Goal: Information Seeking & Learning: Learn about a topic

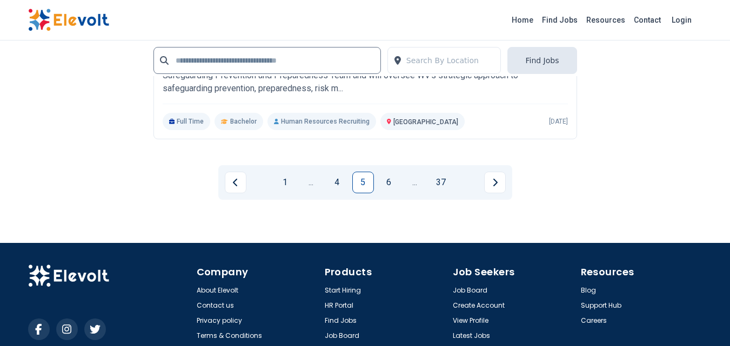
scroll to position [2444, 0]
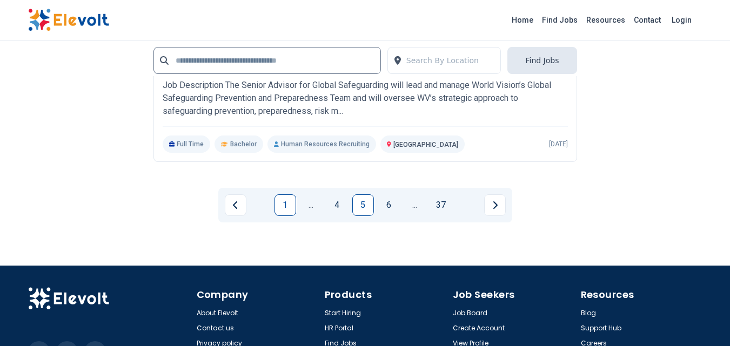
click at [291, 200] on link "1" at bounding box center [285, 206] width 22 height 22
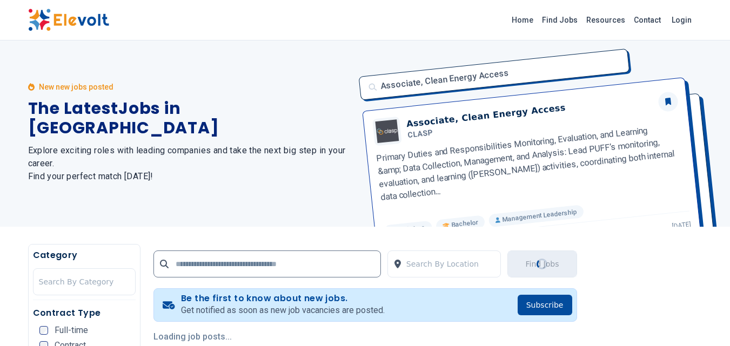
scroll to position [0, 0]
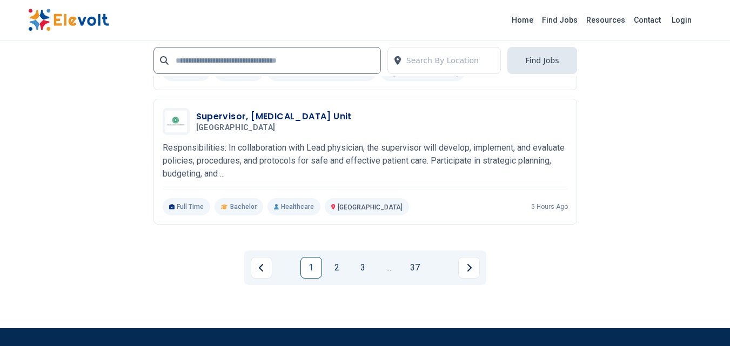
scroll to position [2513, 0]
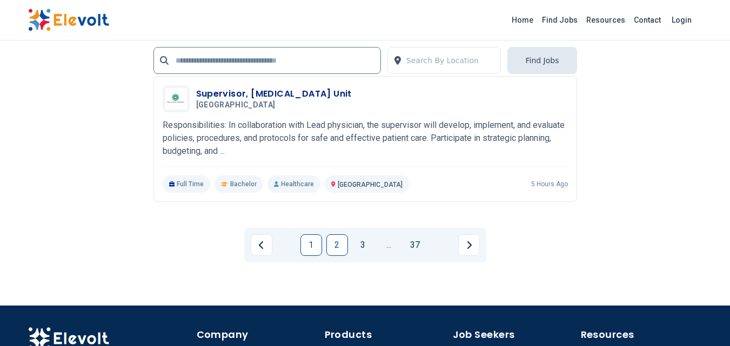
click at [340, 242] on link "2" at bounding box center [337, 246] width 22 height 22
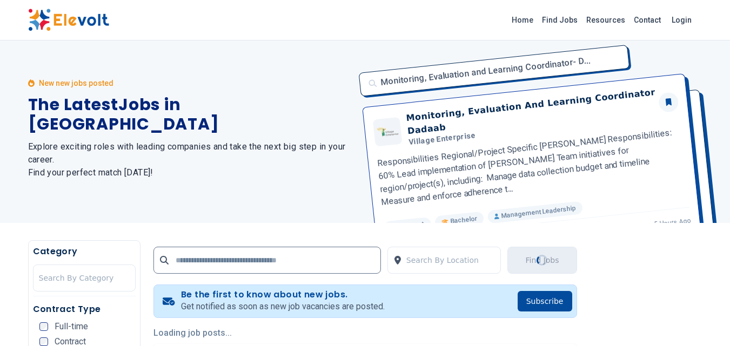
scroll to position [0, 0]
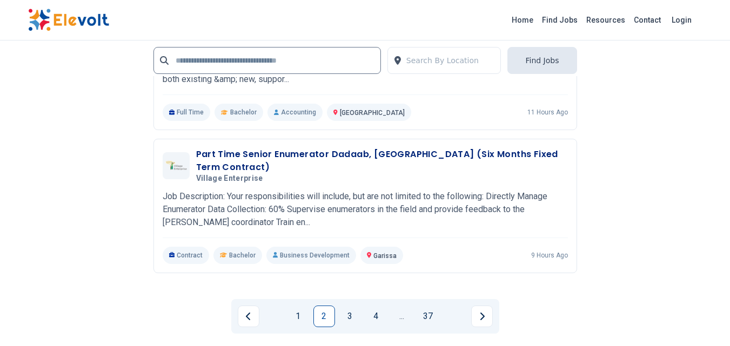
scroll to position [2354, 0]
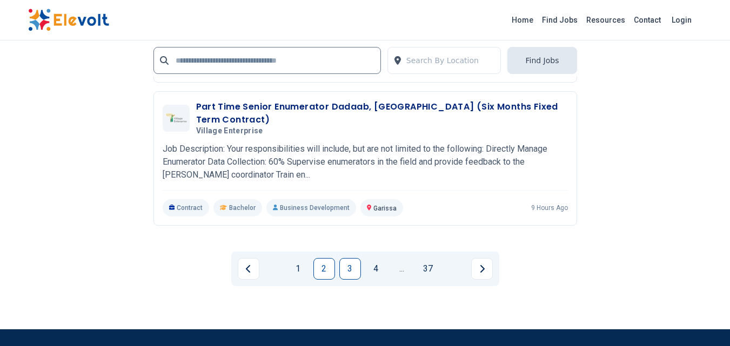
click at [350, 266] on link "3" at bounding box center [350, 269] width 22 height 22
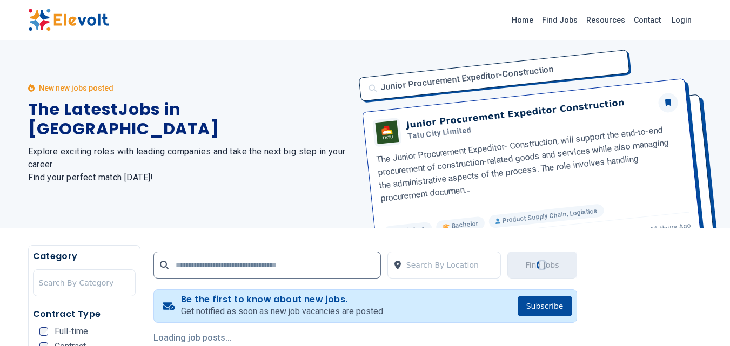
scroll to position [0, 0]
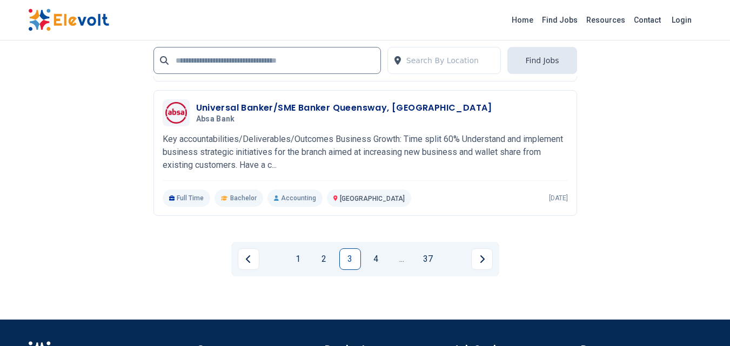
scroll to position [2408, 0]
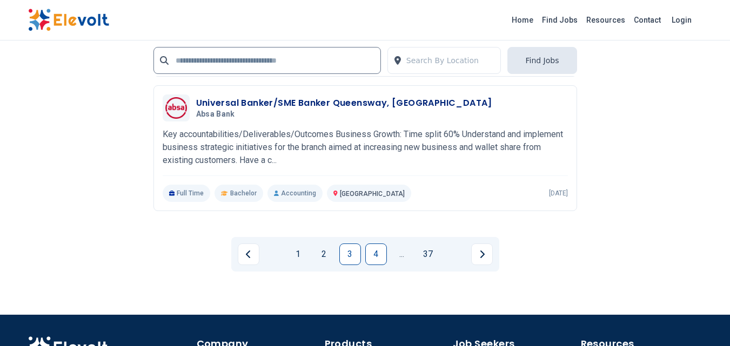
click at [371, 244] on link "4" at bounding box center [376, 255] width 22 height 22
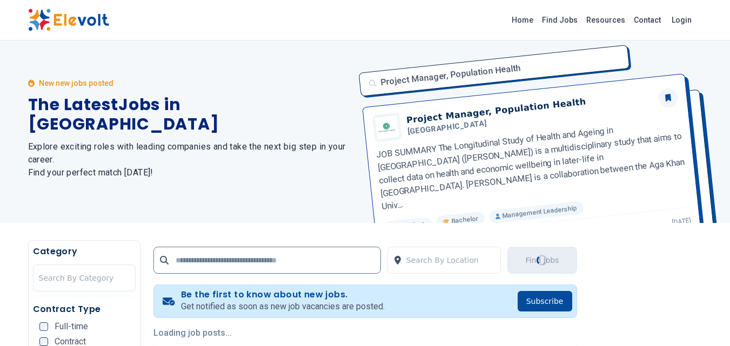
scroll to position [0, 0]
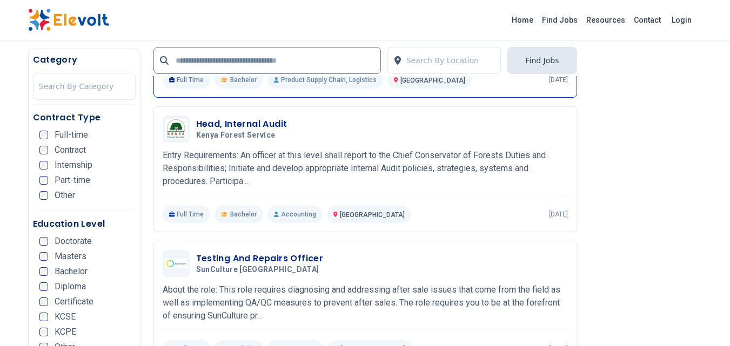
scroll to position [1783, 0]
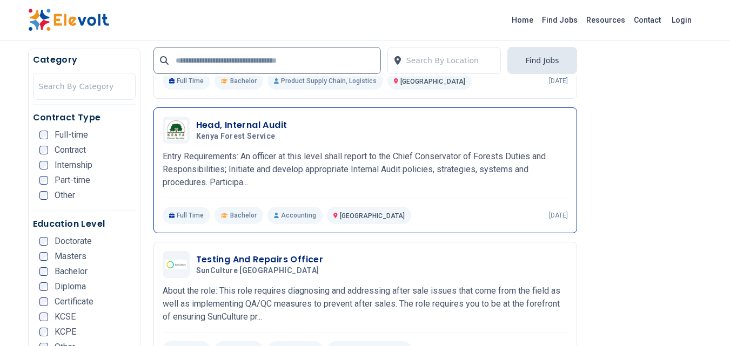
click at [290, 215] on div "Head, Internal Audit Kenya Forest Service 09/18/2025 10/18/2025 Nairobi KE Entr…" at bounding box center [365, 171] width 405 height 108
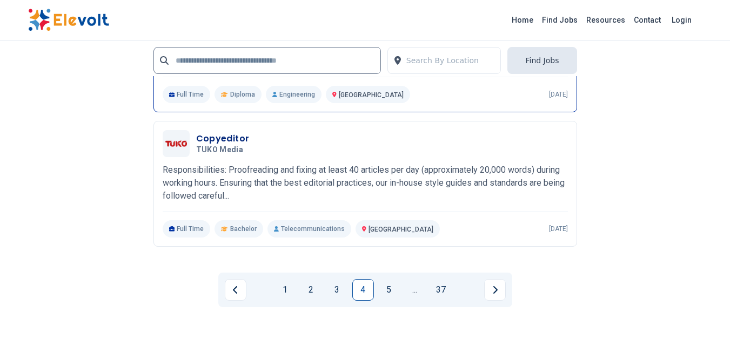
scroll to position [2509, 0]
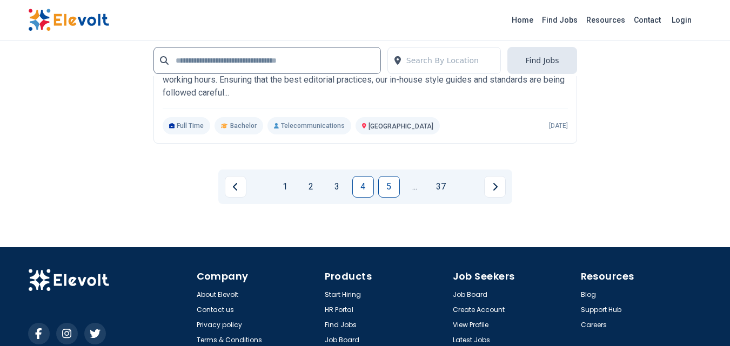
click at [387, 198] on link "5" at bounding box center [389, 187] width 22 height 22
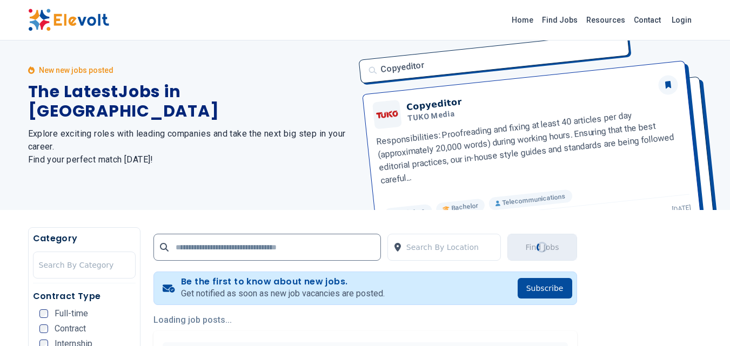
scroll to position [0, 0]
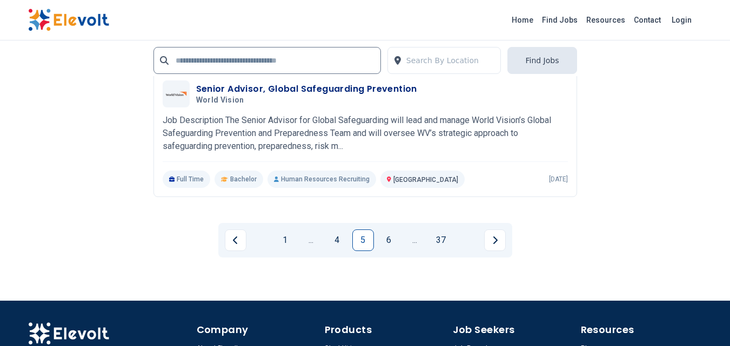
scroll to position [2420, 0]
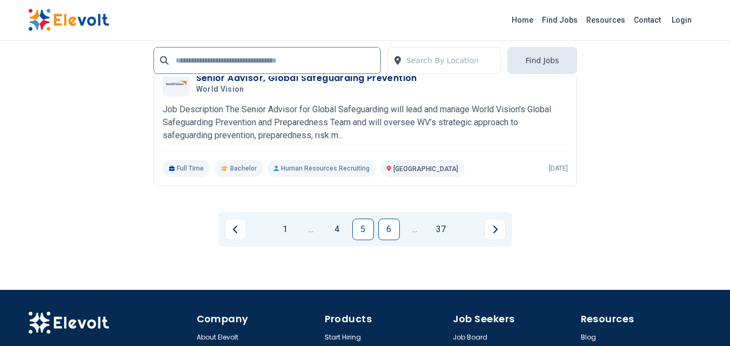
click at [389, 229] on link "6" at bounding box center [389, 230] width 22 height 22
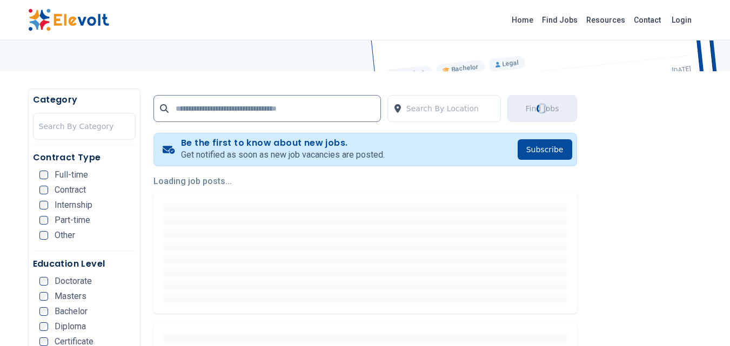
scroll to position [162, 0]
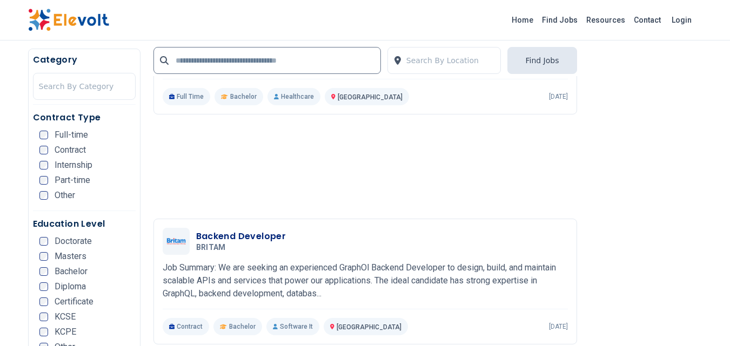
scroll to position [913, 0]
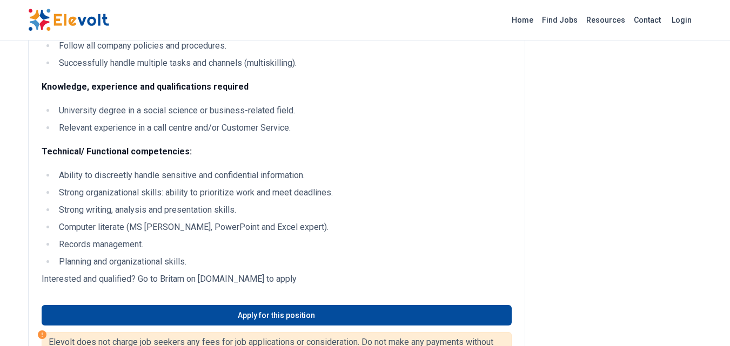
scroll to position [571, 0]
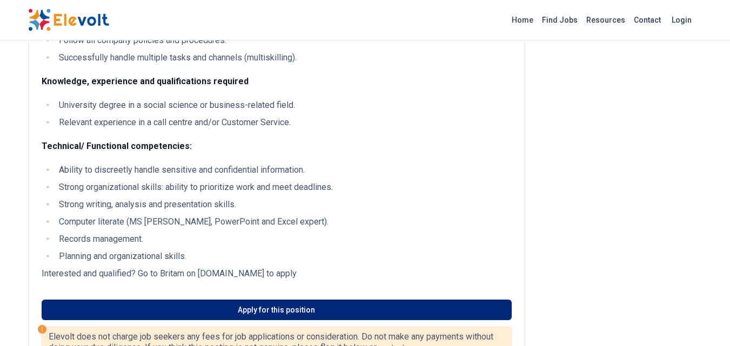
click at [233, 309] on link "Apply for this position" at bounding box center [277, 310] width 470 height 21
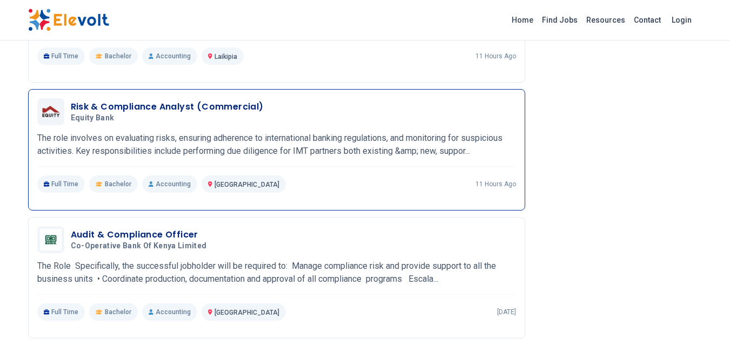
scroll to position [970, 0]
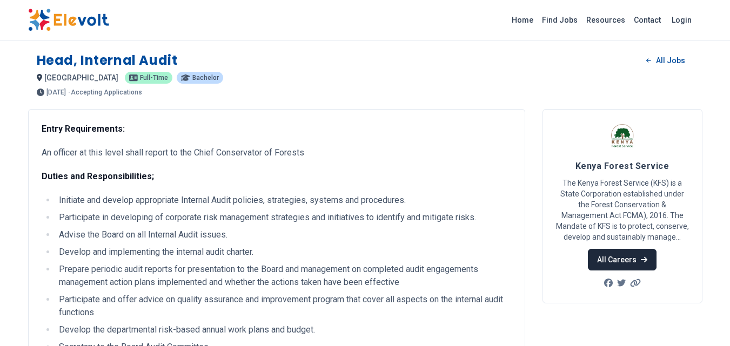
click at [626, 257] on link "All Careers" at bounding box center [622, 260] width 69 height 22
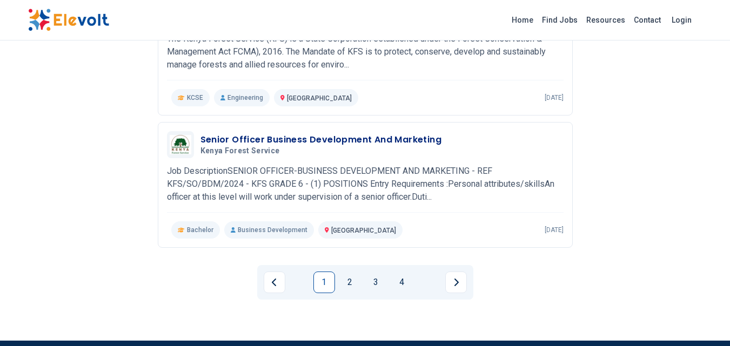
scroll to position [1249, 0]
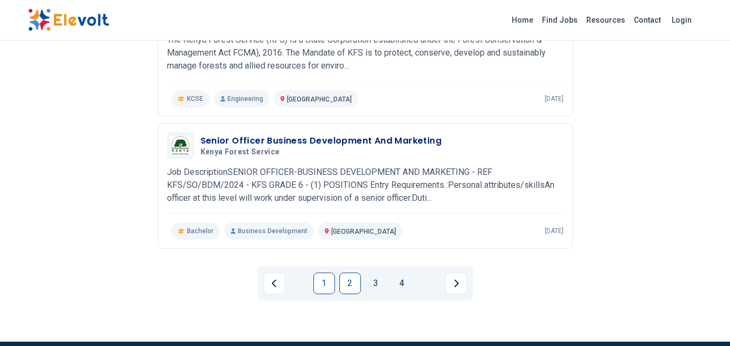
click at [344, 290] on link "2" at bounding box center [350, 284] width 22 height 22
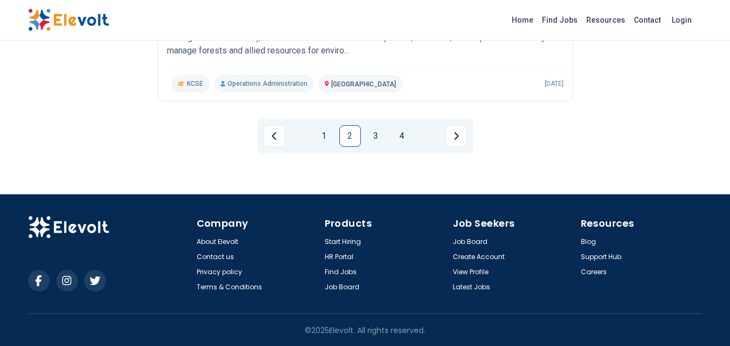
scroll to position [1397, 0]
